Goal: Transaction & Acquisition: Purchase product/service

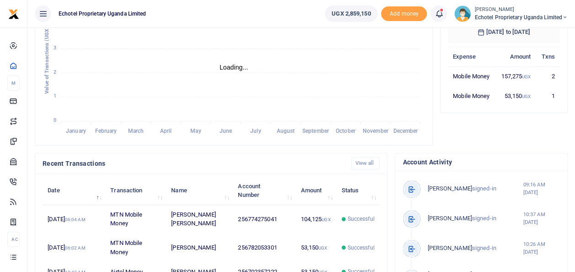
scroll to position [7, 7]
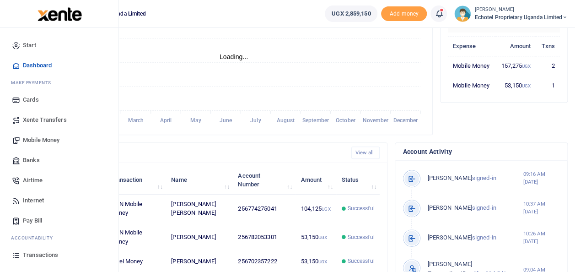
click at [50, 141] on span "Mobile Money" at bounding box center [41, 139] width 37 height 9
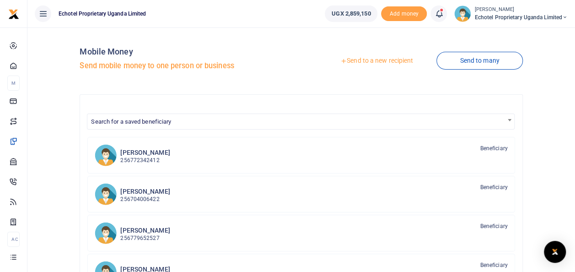
click at [379, 60] on link "Send to a new recipient" at bounding box center [376, 61] width 119 height 16
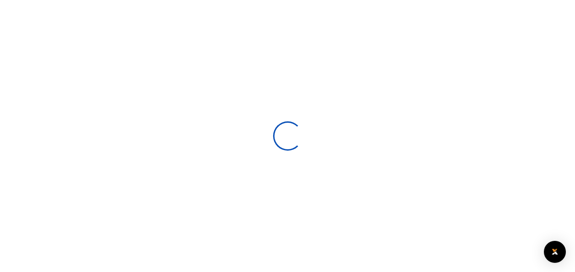
select select
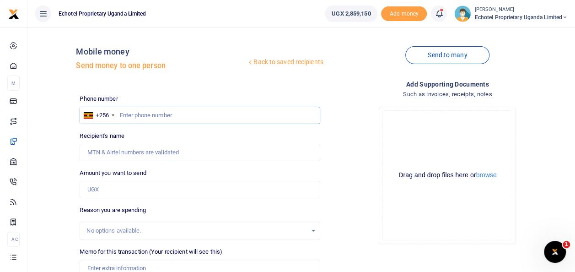
click at [149, 114] on input "text" at bounding box center [200, 115] width 240 height 17
paste input "256 755 1234 52"
click at [131, 114] on input "256 755 1234 52" at bounding box center [200, 115] width 240 height 17
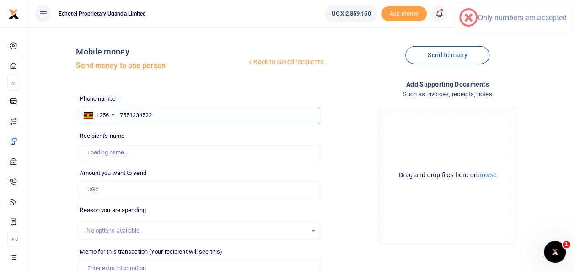
type input "755123452"
type input "Anji Bhavanam"
type input "755123452"
